Goal: Information Seeking & Learning: Learn about a topic

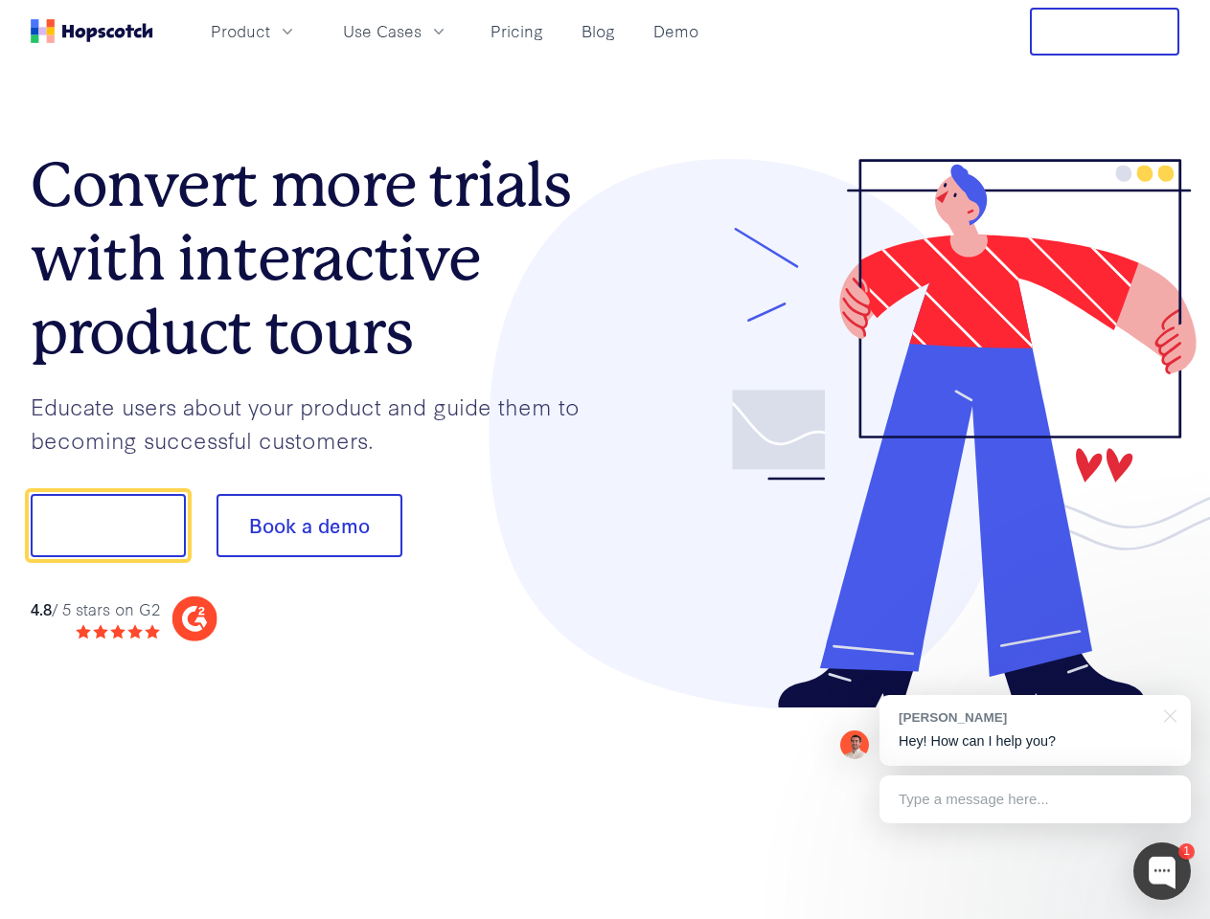
click at [605, 460] on div at bounding box center [892, 434] width 575 height 551
click at [270, 31] on span "Product" at bounding box center [240, 31] width 59 height 24
click at [421, 31] on span "Use Cases" at bounding box center [382, 31] width 79 height 24
click at [1104, 32] on button "Free Trial" at bounding box center [1103, 32] width 149 height 48
click at [107, 526] on button "Show me!" at bounding box center [108, 525] width 155 height 63
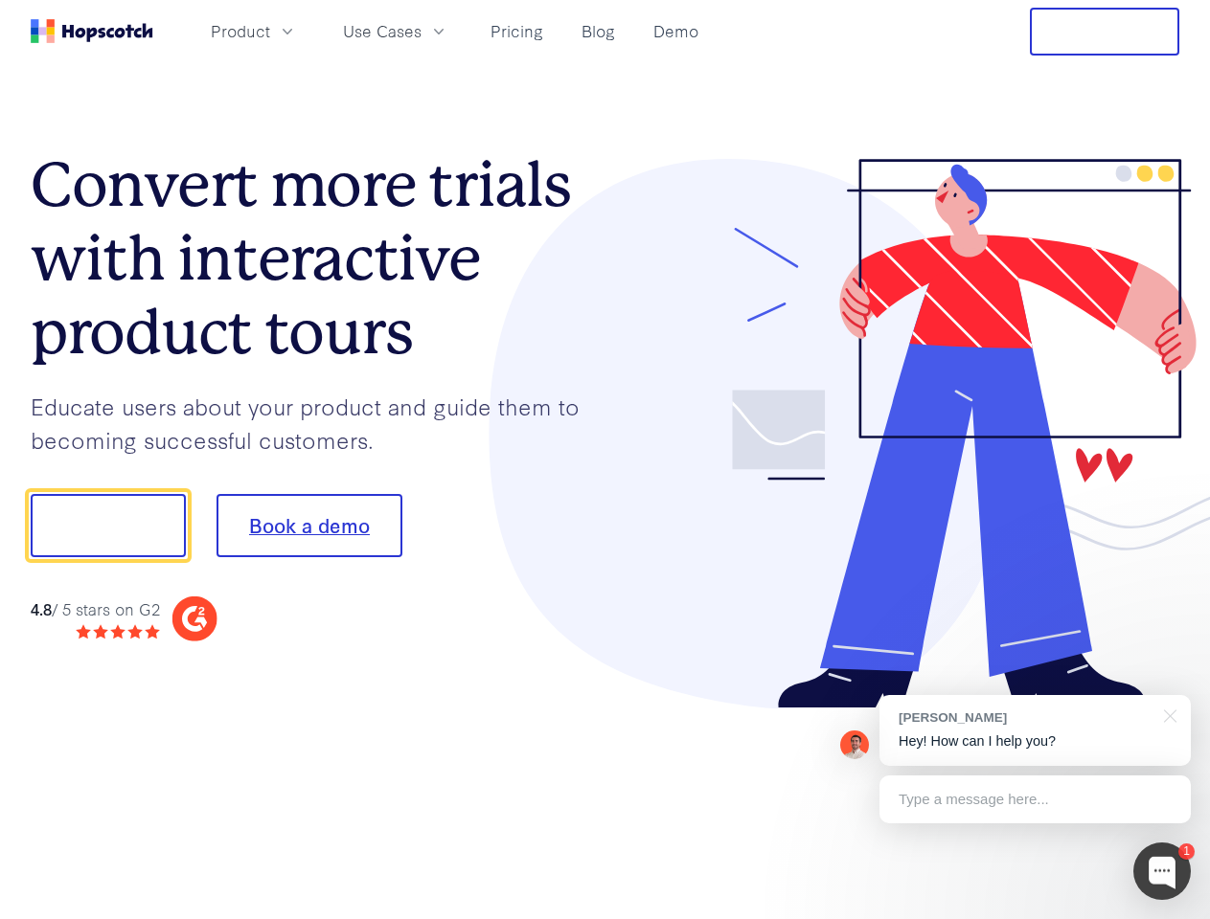
click at [308, 526] on button "Book a demo" at bounding box center [309, 525] width 186 height 63
click at [1162, 871] on div at bounding box center [1161, 871] width 57 height 57
click at [1034, 731] on div "[PERSON_NAME] Hey! How can I help you?" at bounding box center [1034, 730] width 311 height 71
click at [1166, 714] on div at bounding box center [1010, 652] width 359 height 382
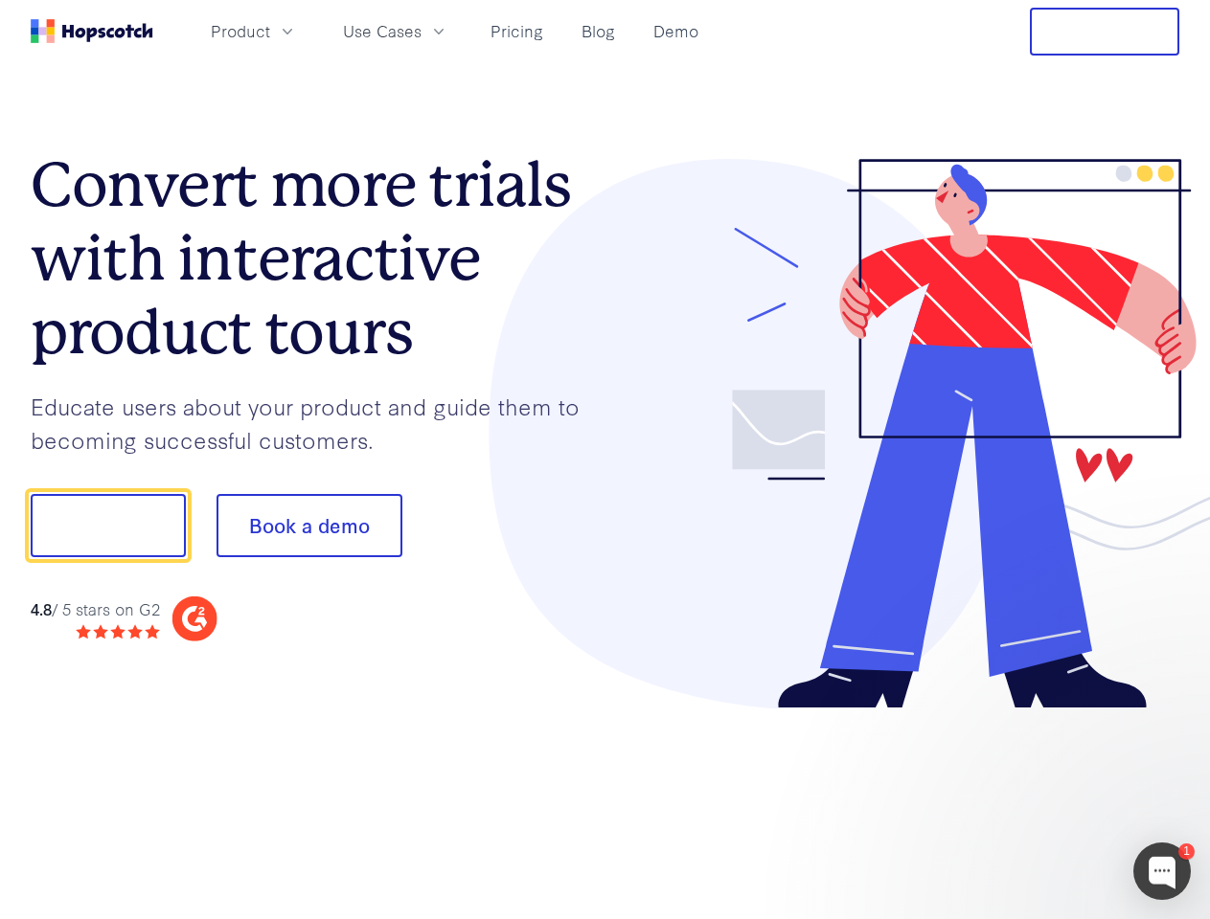
click at [1034, 800] on div at bounding box center [1010, 652] width 359 height 382
